Goal: Transaction & Acquisition: Purchase product/service

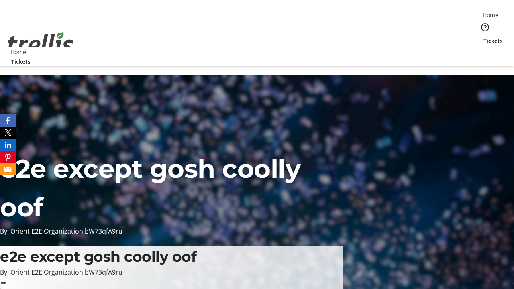
click at [484, 37] on span "Tickets" at bounding box center [493, 41] width 19 height 8
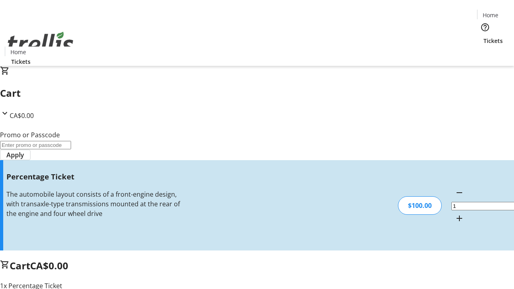
type input "BAR"
